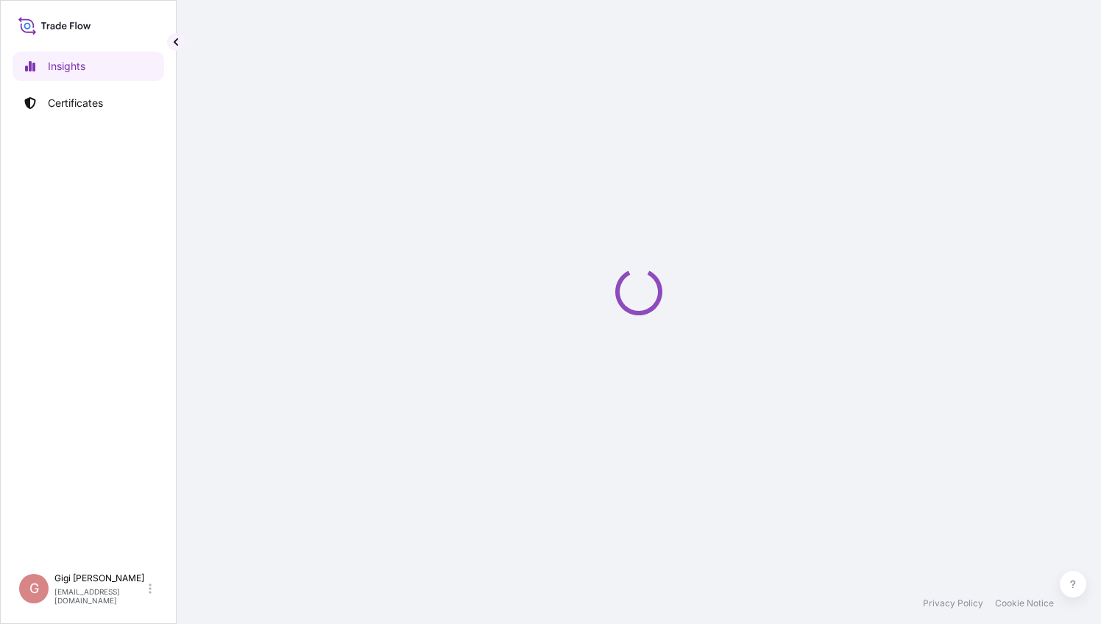
select select "2025"
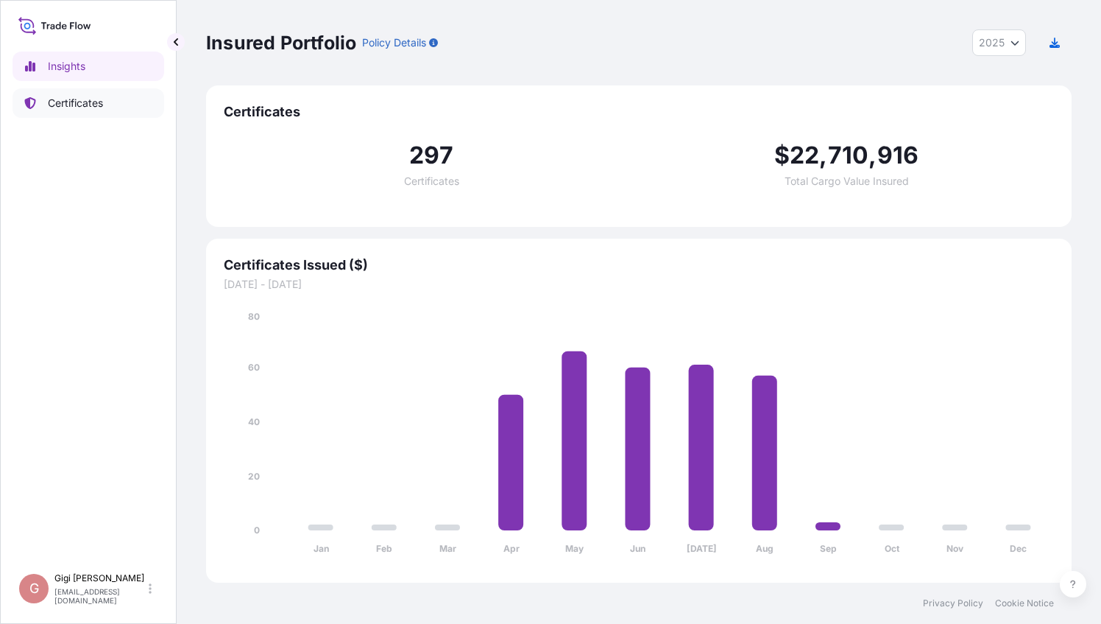
click at [74, 106] on p "Certificates" at bounding box center [75, 103] width 55 height 15
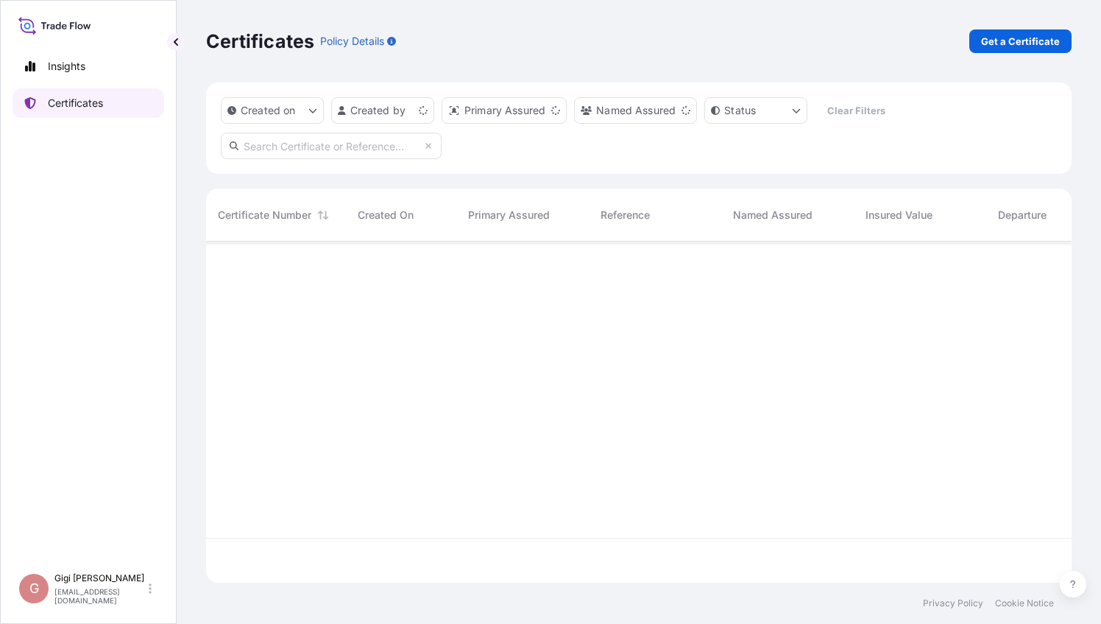
scroll to position [338, 854]
click at [295, 148] on input "text" at bounding box center [331, 146] width 221 height 27
paste input "OOCL BRAZIL"
type input "OOCL BRAZIL"
drag, startPoint x: 282, startPoint y: 146, endPoint x: 150, endPoint y: 138, distance: 132.1
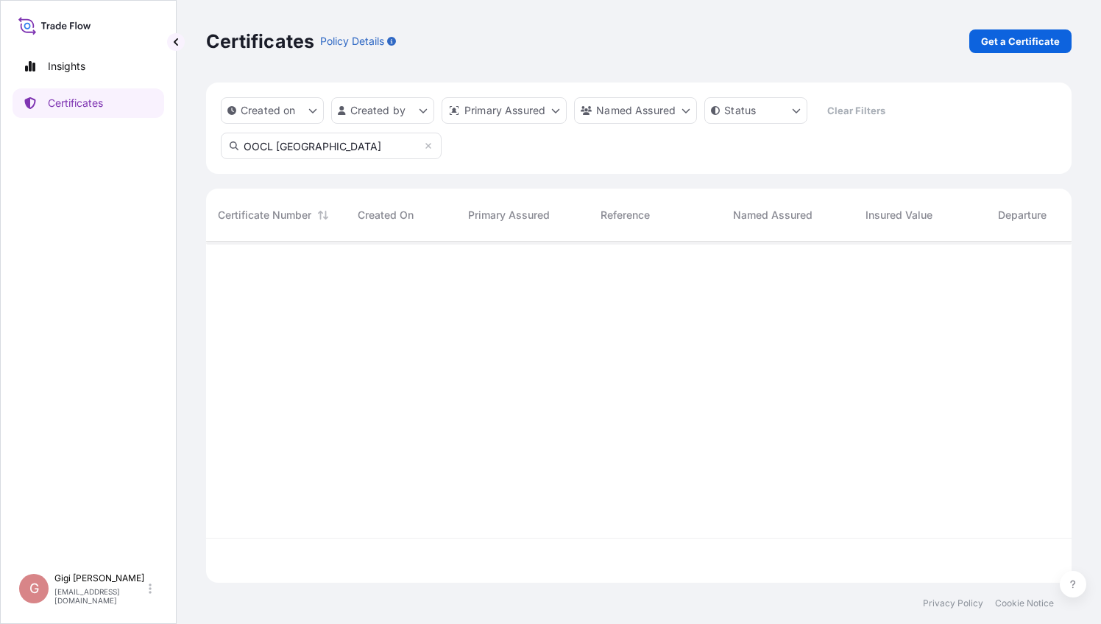
click at [150, 138] on div "Insights Certificates G Gigi Zhao jia.zhao@carestream.com Certificates Policy D…" at bounding box center [550, 312] width 1101 height 624
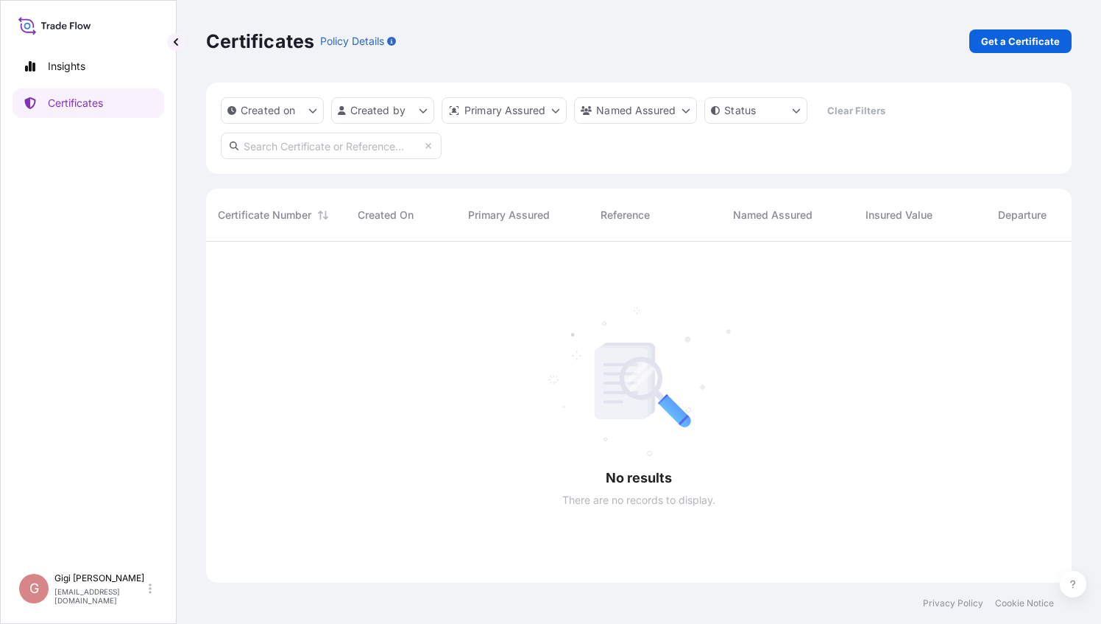
paste input "32106-12-2"
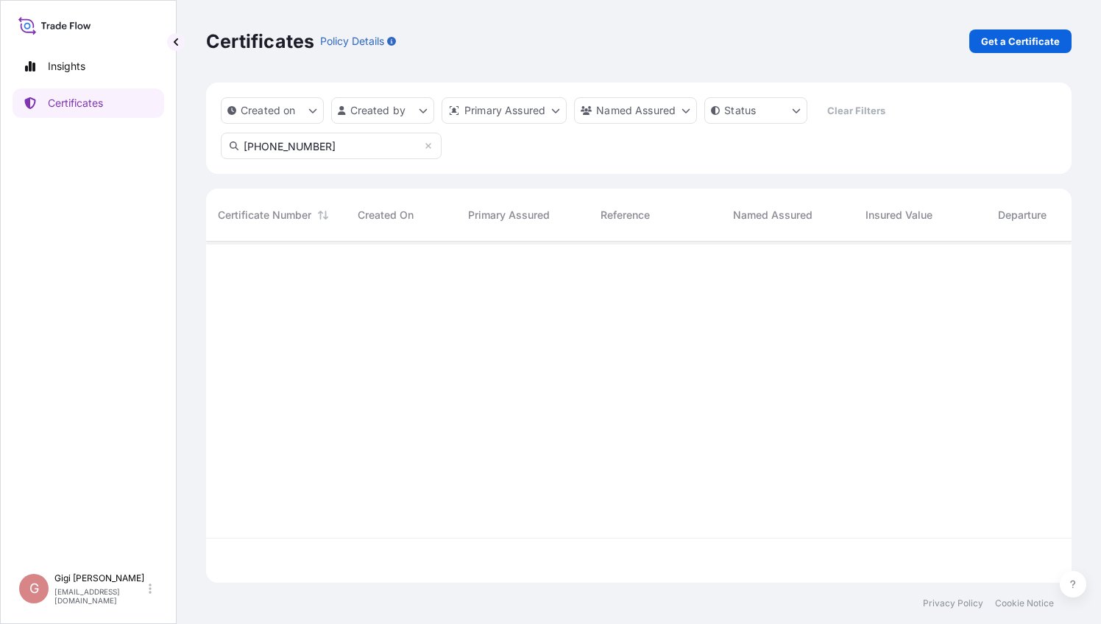
type input "32106-12-2"
click at [235, 147] on icon at bounding box center [234, 145] width 9 height 9
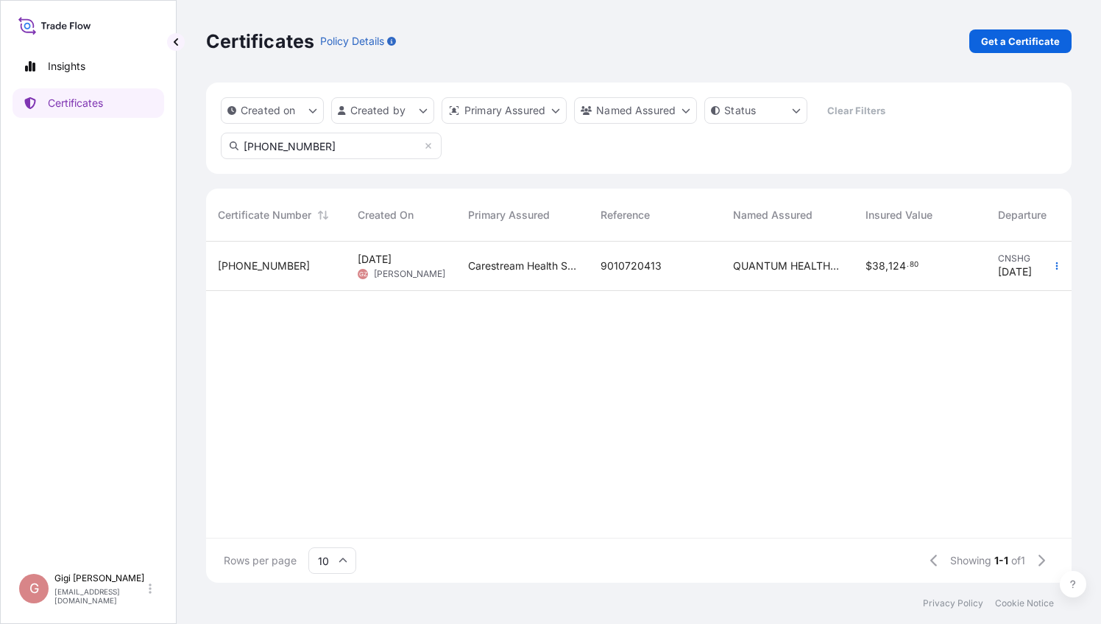
click at [255, 269] on span "32106-12-2" at bounding box center [264, 265] width 92 height 15
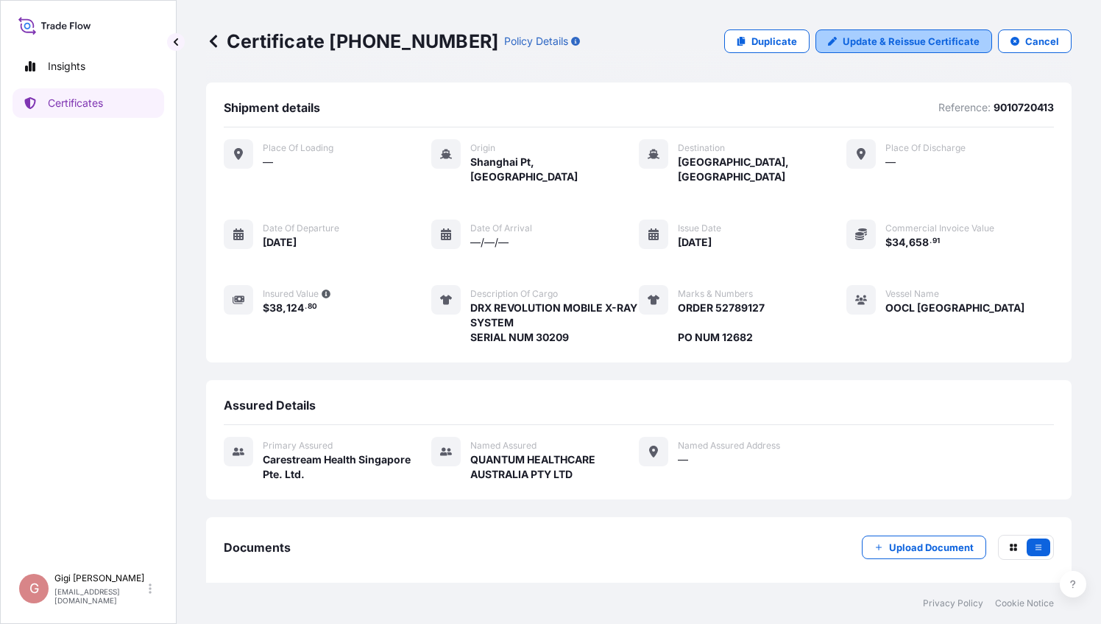
click at [894, 38] on p "Update & Reissue Certificate" at bounding box center [911, 41] width 137 height 15
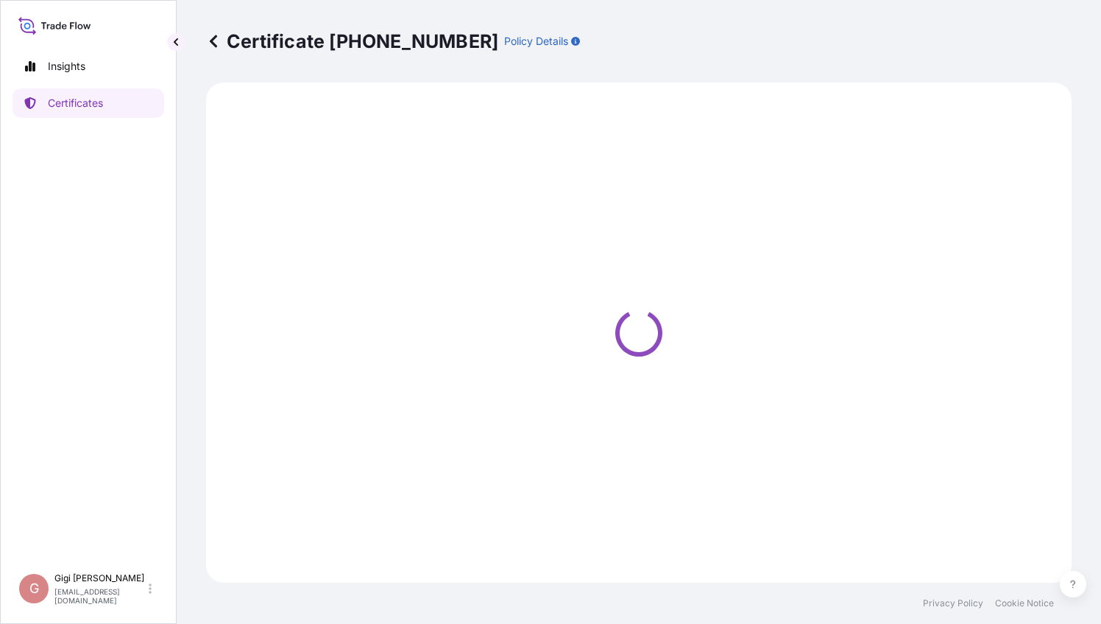
select select "Ocean Vessel"
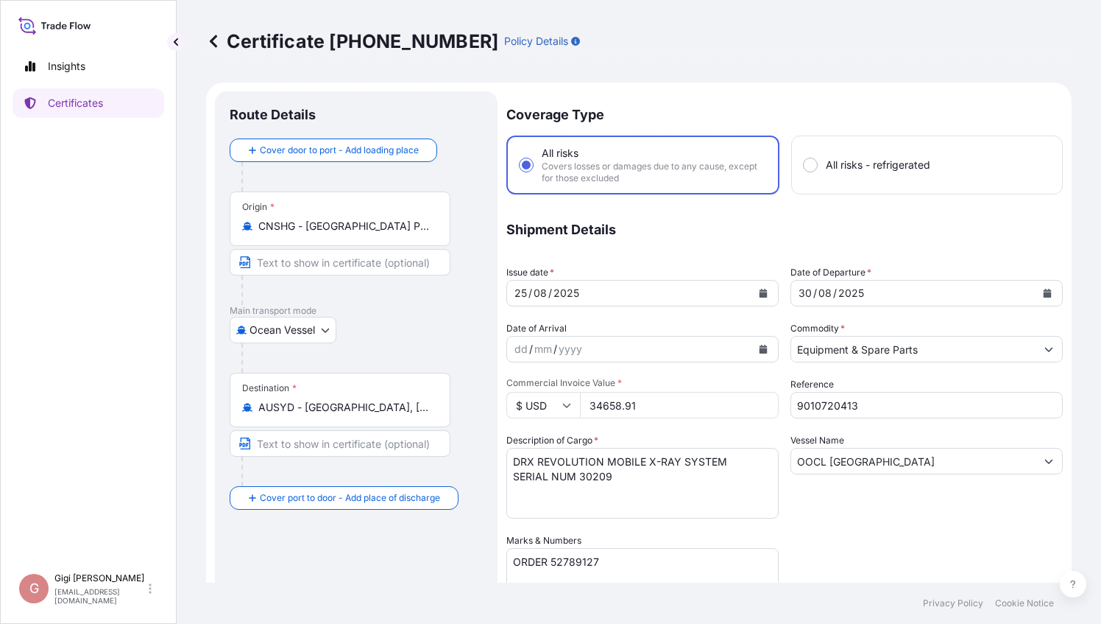
select select "32106"
click at [1042, 292] on button "Calendar" at bounding box center [1048, 293] width 24 height 24
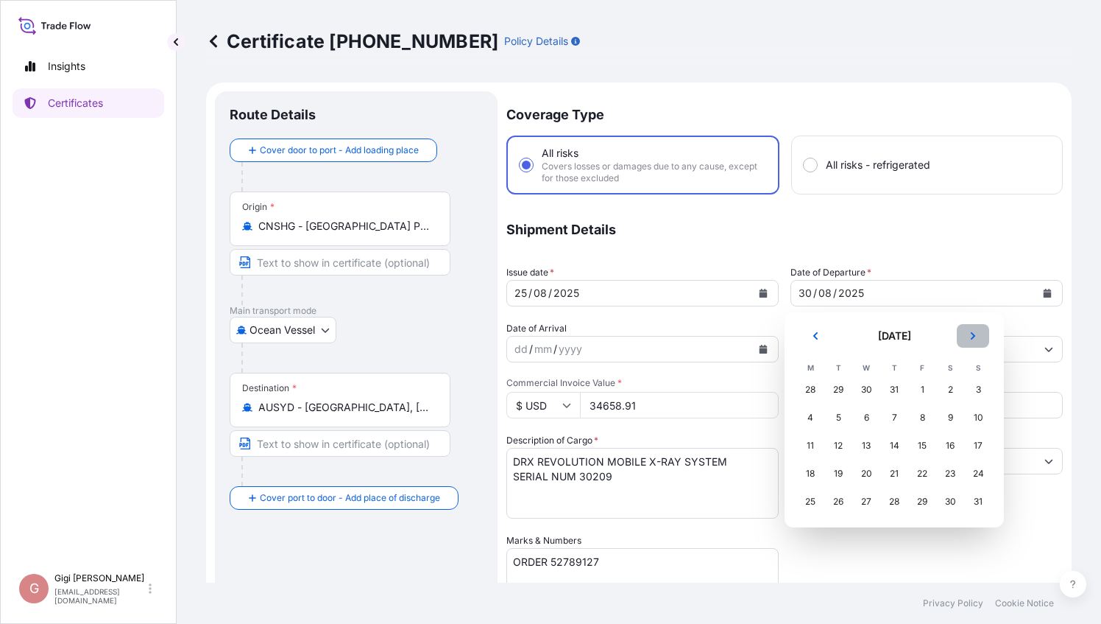
click at [975, 337] on icon "Next" at bounding box center [973, 335] width 9 height 9
click at [864, 389] on div "3" at bounding box center [866, 389] width 27 height 27
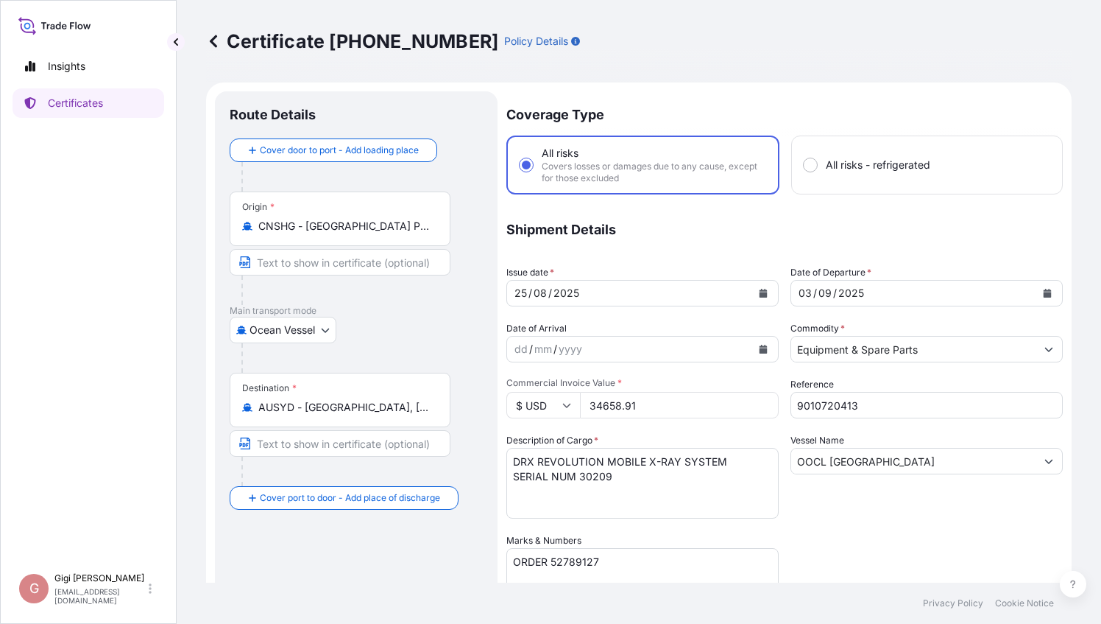
click at [873, 554] on div "Coverage Type All risks Covers losses or damages due to any cause, except for t…" at bounding box center [784, 472] width 557 height 763
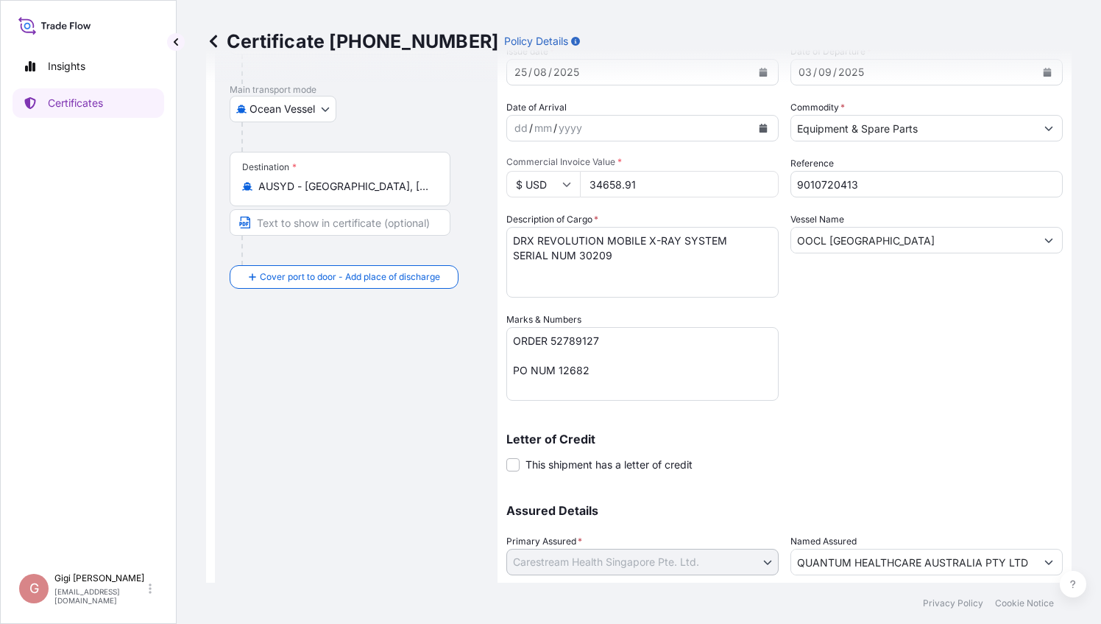
scroll to position [322, 0]
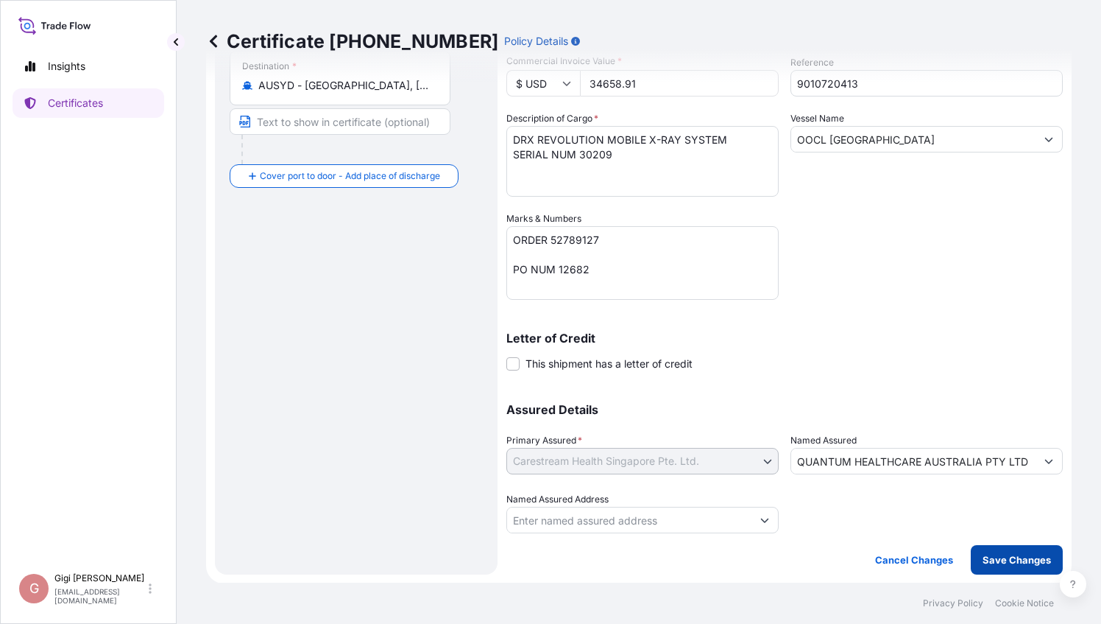
click at [999, 559] on p "Save Changes" at bounding box center [1017, 559] width 68 height 15
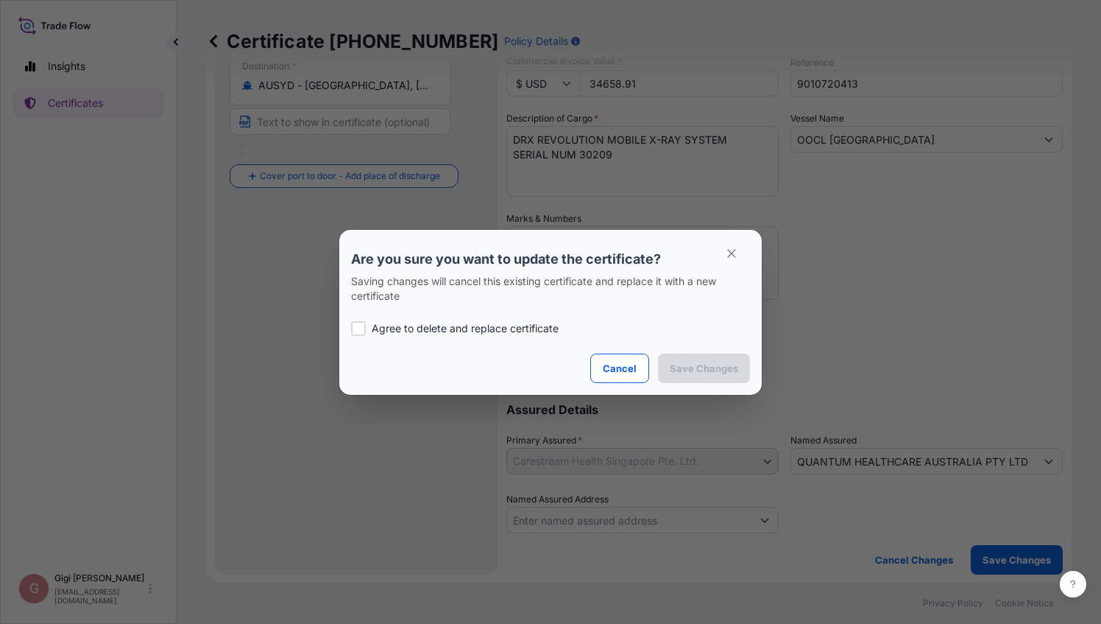
click at [355, 329] on div at bounding box center [358, 328] width 15 height 15
checkbox input "true"
click at [722, 373] on p "Save Changes" at bounding box center [704, 368] width 68 height 15
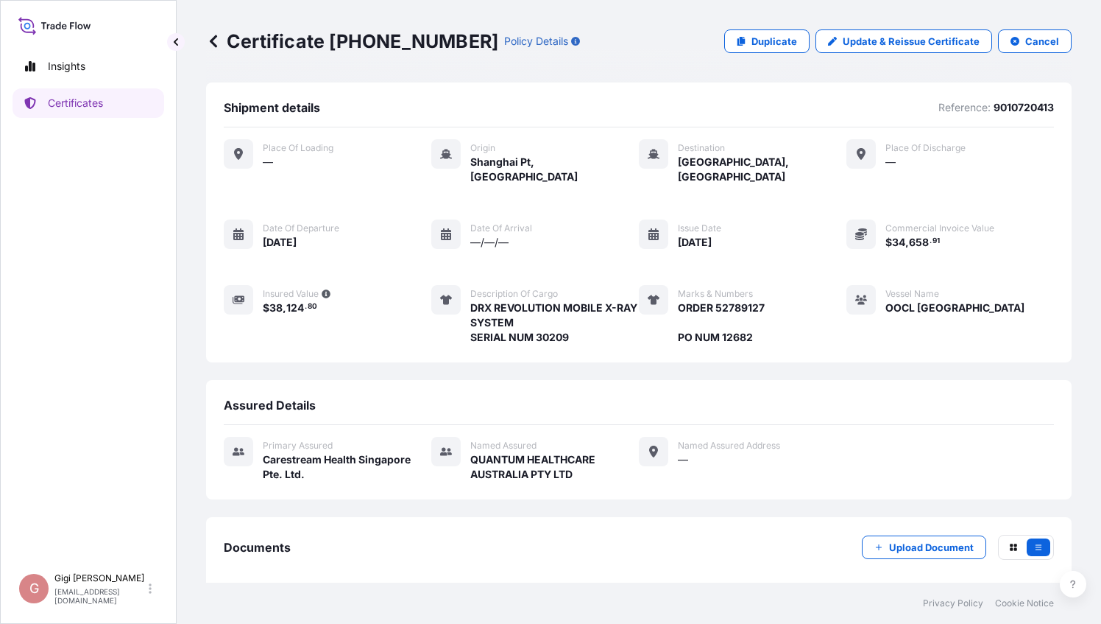
scroll to position [54, 0]
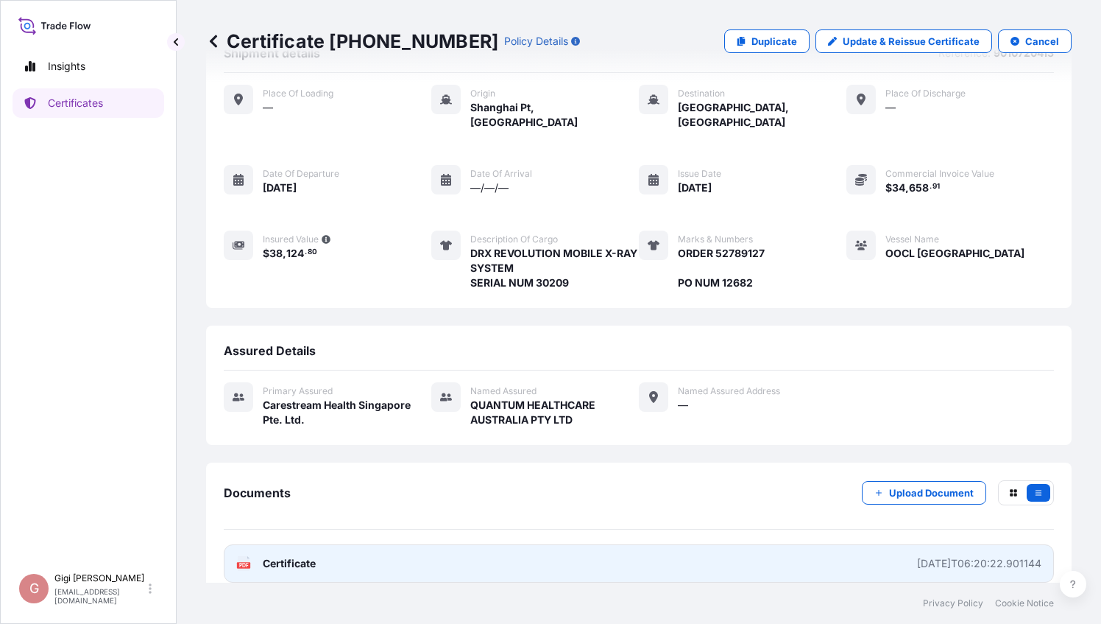
click at [300, 556] on span "Certificate" at bounding box center [289, 563] width 53 height 15
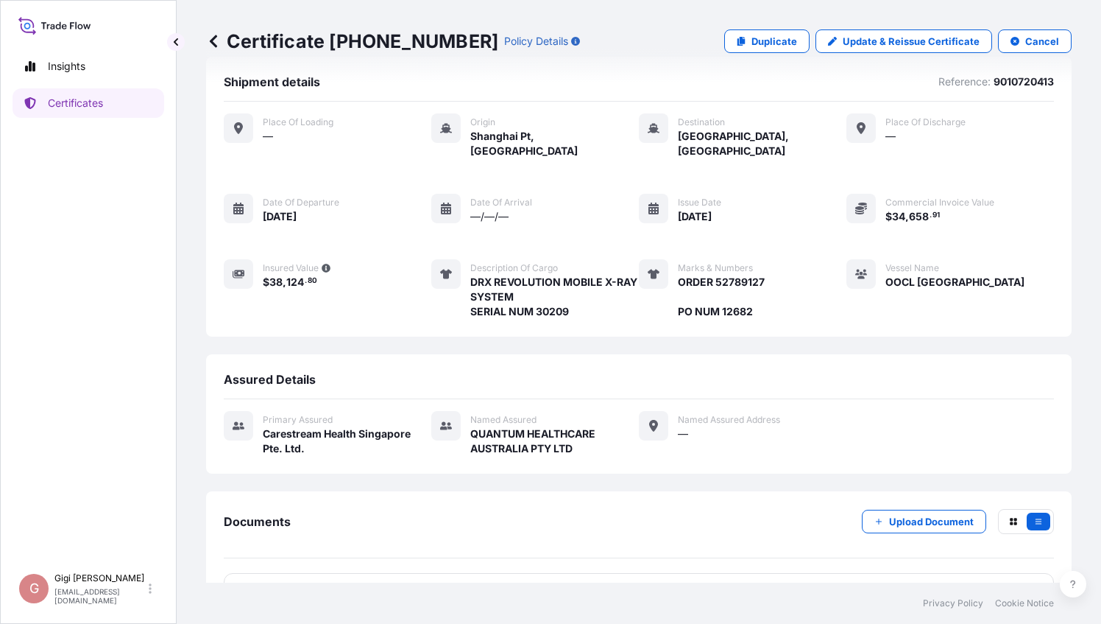
scroll to position [0, 0]
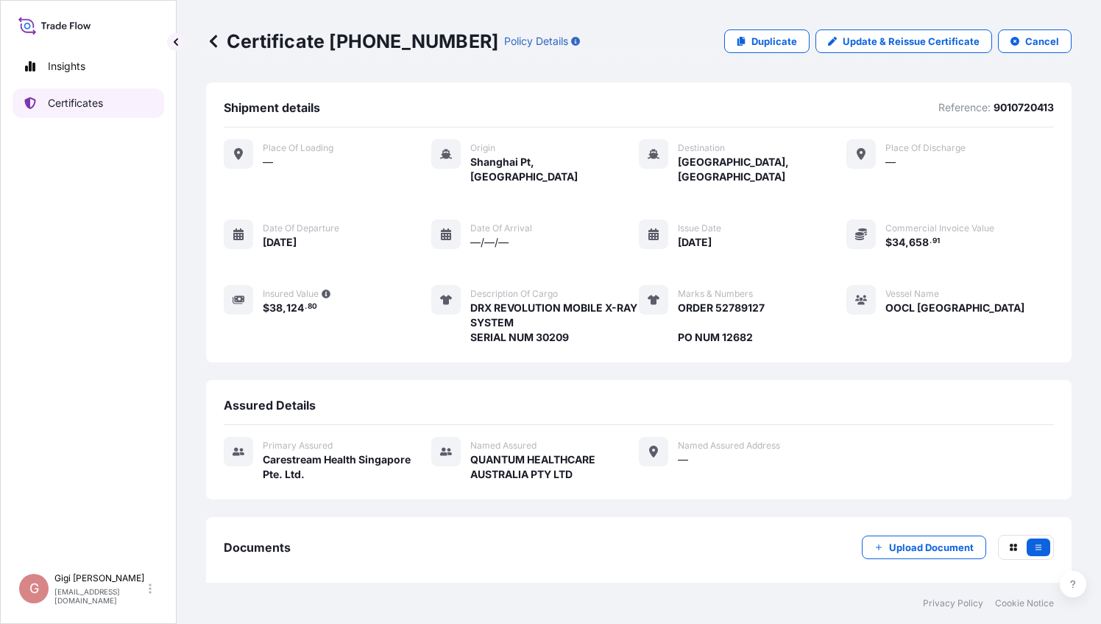
click at [54, 99] on p "Certificates" at bounding box center [75, 103] width 55 height 15
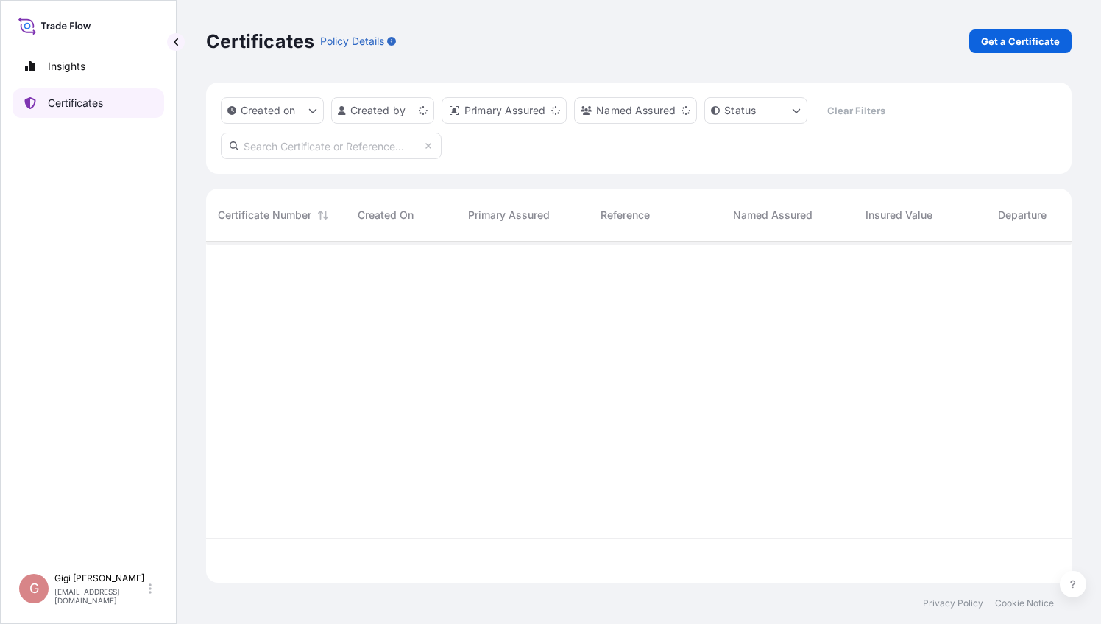
scroll to position [338, 854]
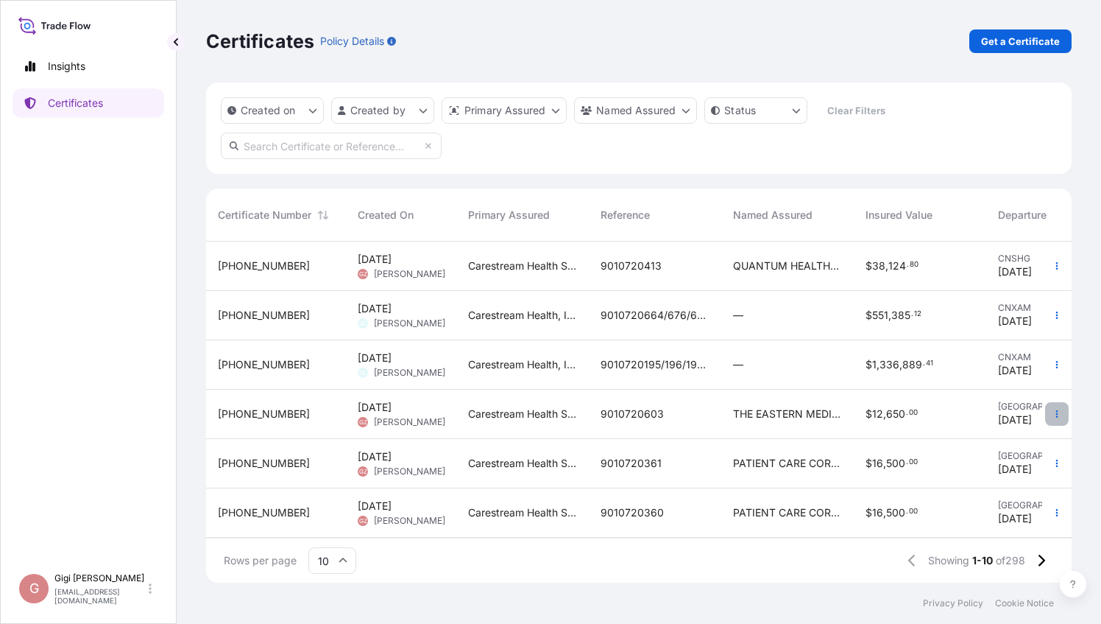
click at [1053, 415] on icon "button" at bounding box center [1057, 413] width 9 height 9
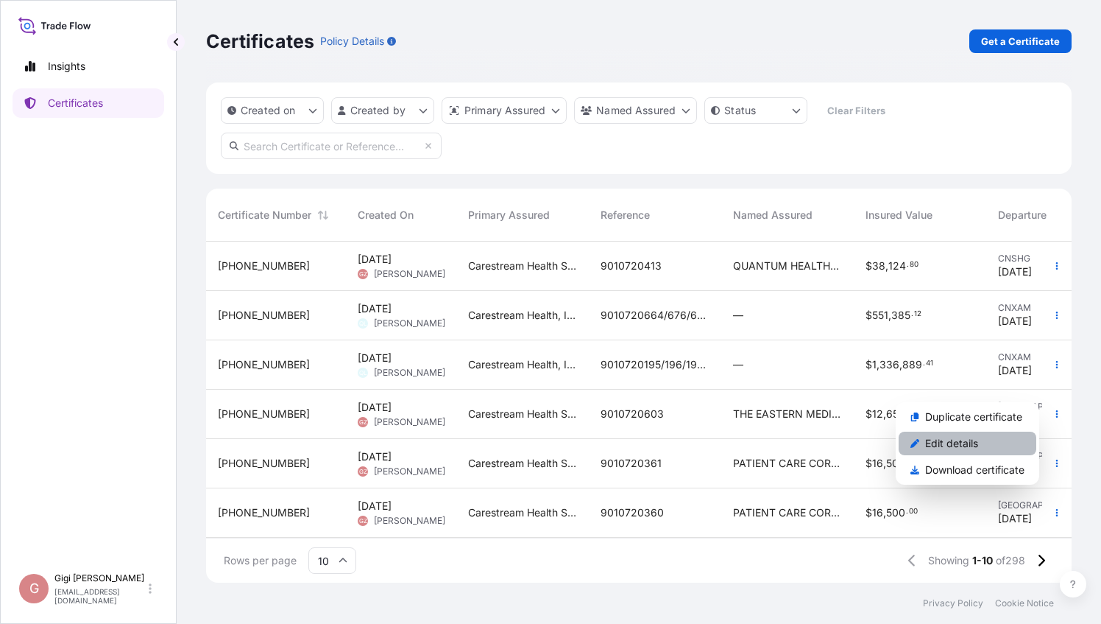
click at [971, 440] on p "Edit details" at bounding box center [951, 443] width 53 height 15
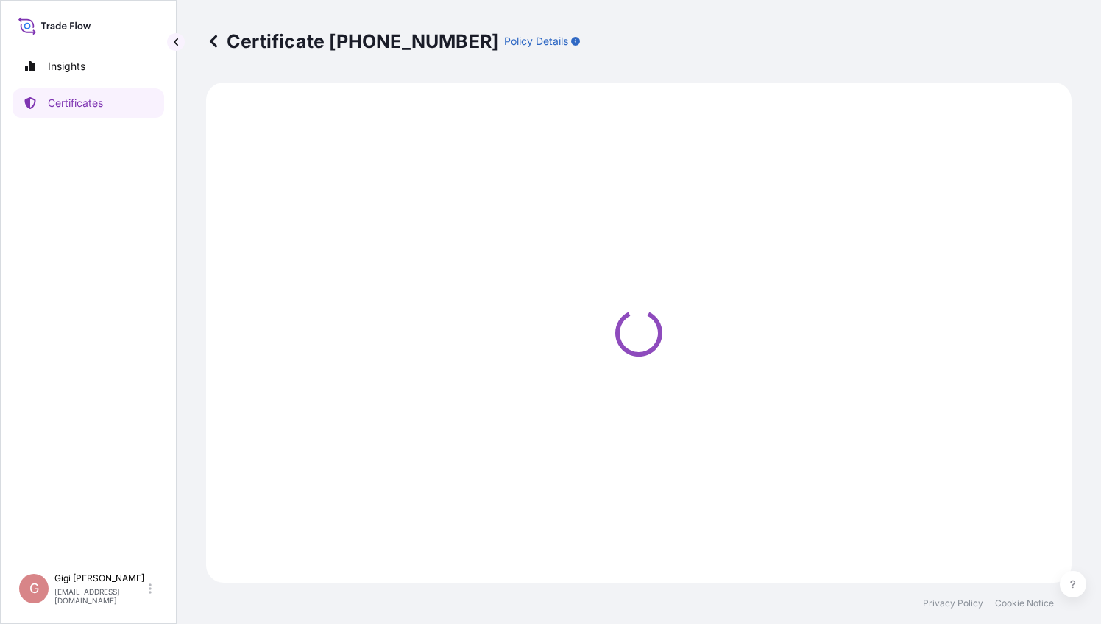
select select "Ocean Vessel"
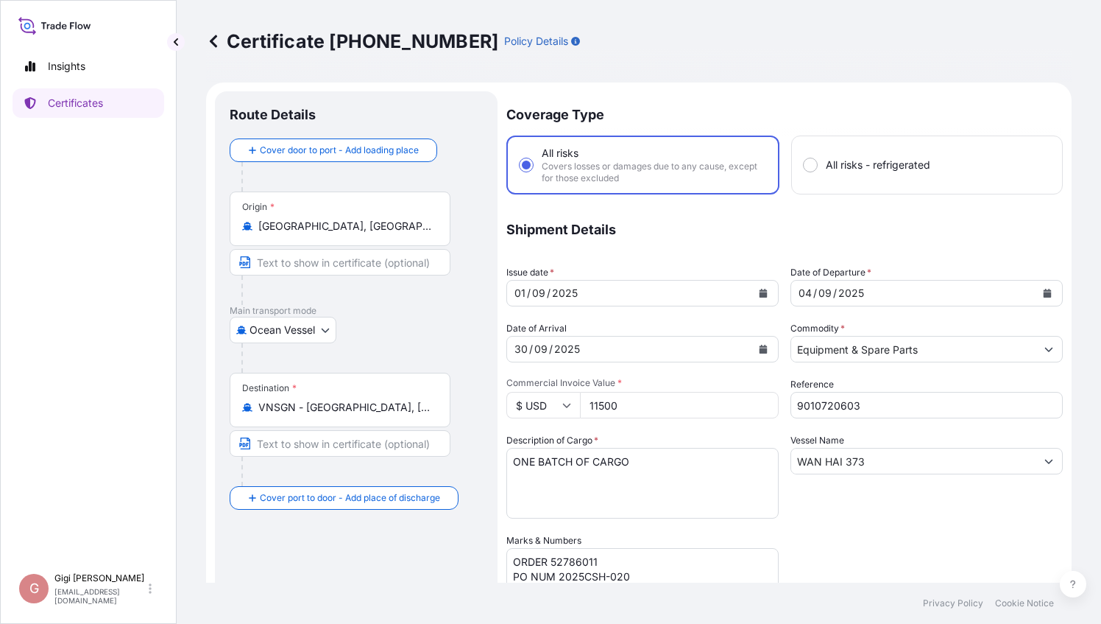
click at [759, 290] on icon "Calendar" at bounding box center [763, 293] width 9 height 9
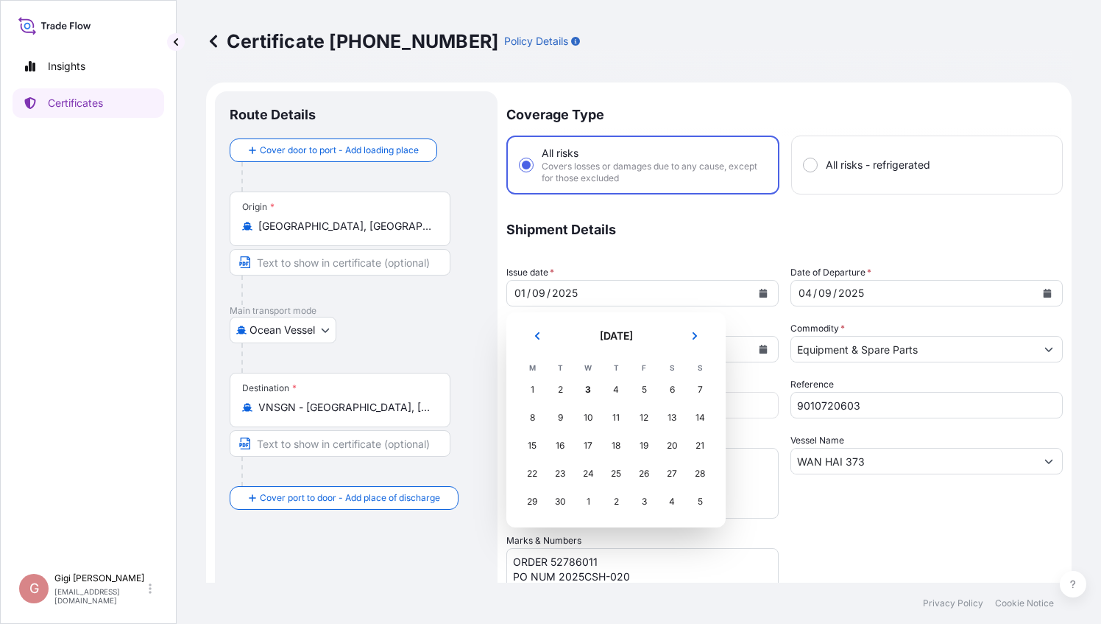
select select "32106"
